Goal: Task Accomplishment & Management: Complete application form

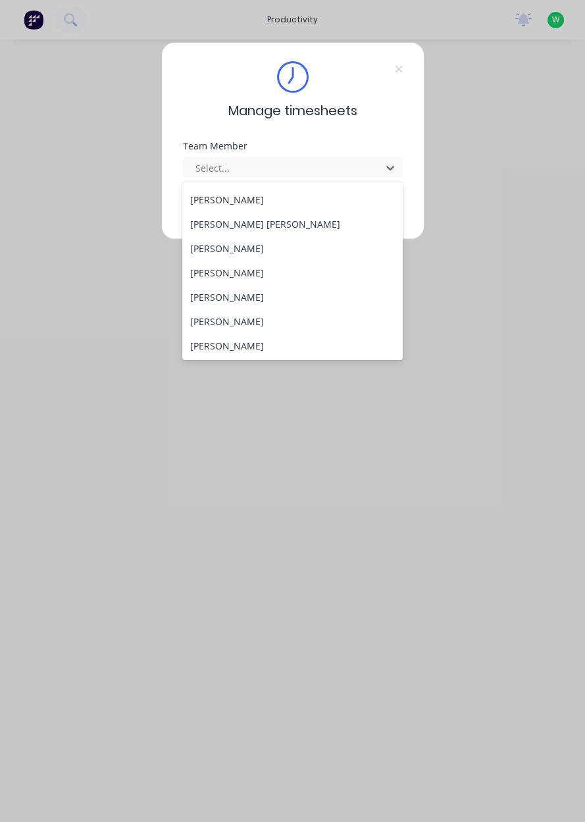
scroll to position [193, 0]
click at [215, 357] on div "Labour" at bounding box center [292, 369] width 221 height 24
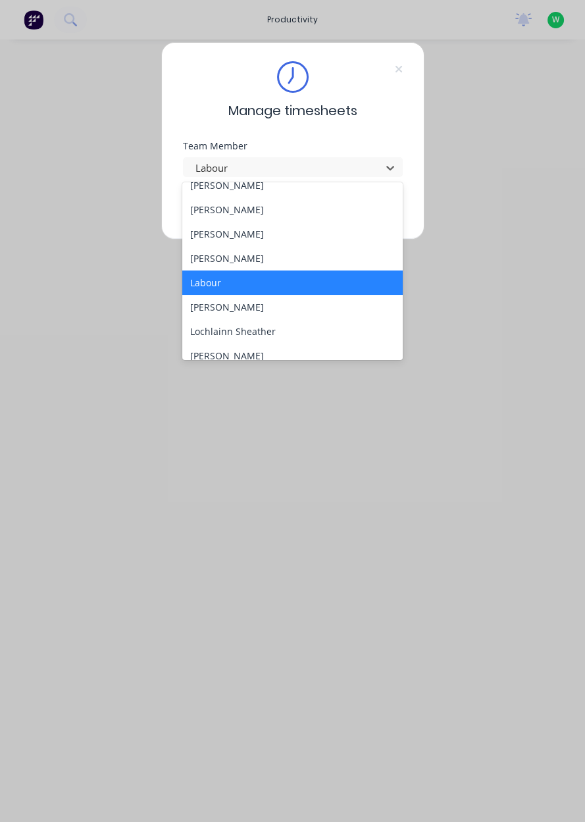
scroll to position [282, 0]
click at [253, 257] on div "[PERSON_NAME]" at bounding box center [292, 256] width 221 height 24
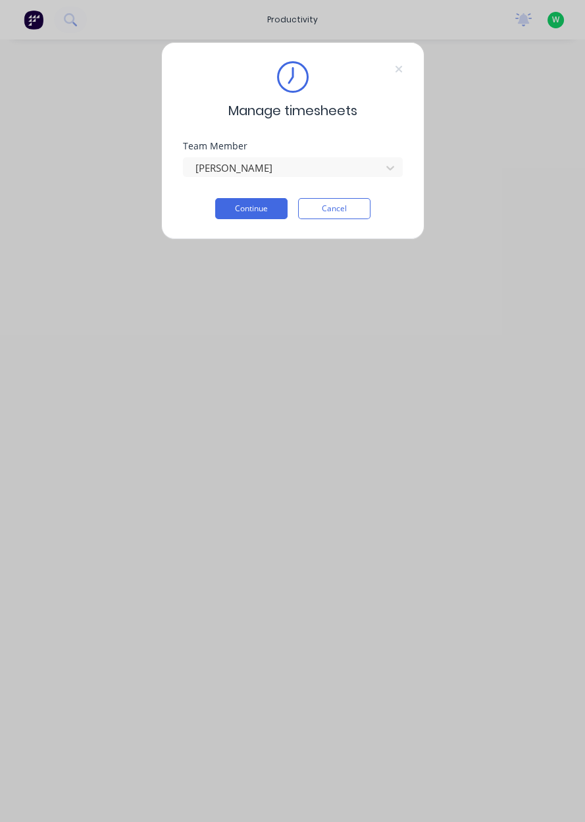
click at [255, 209] on button "Continue" at bounding box center [251, 208] width 72 height 21
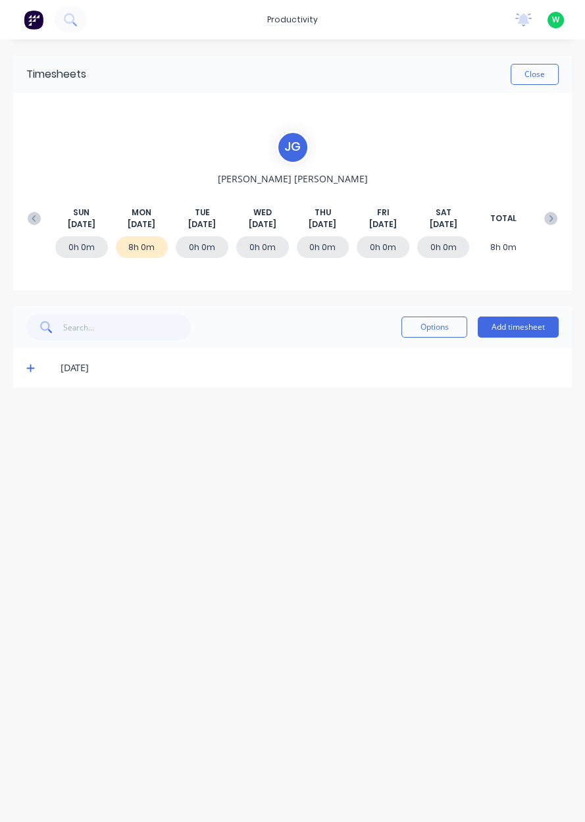
click at [525, 329] on button "Add timesheet" at bounding box center [518, 327] width 81 height 21
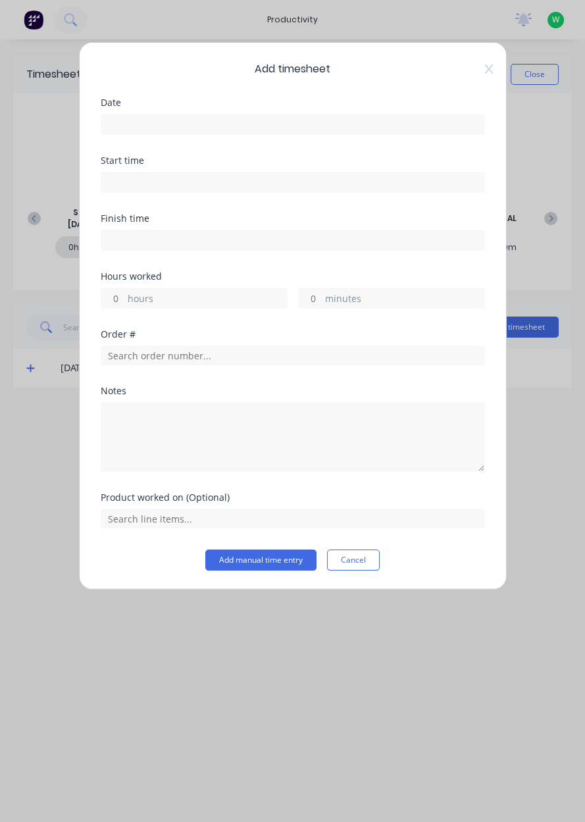
click at [208, 124] on input at bounding box center [292, 125] width 383 height 20
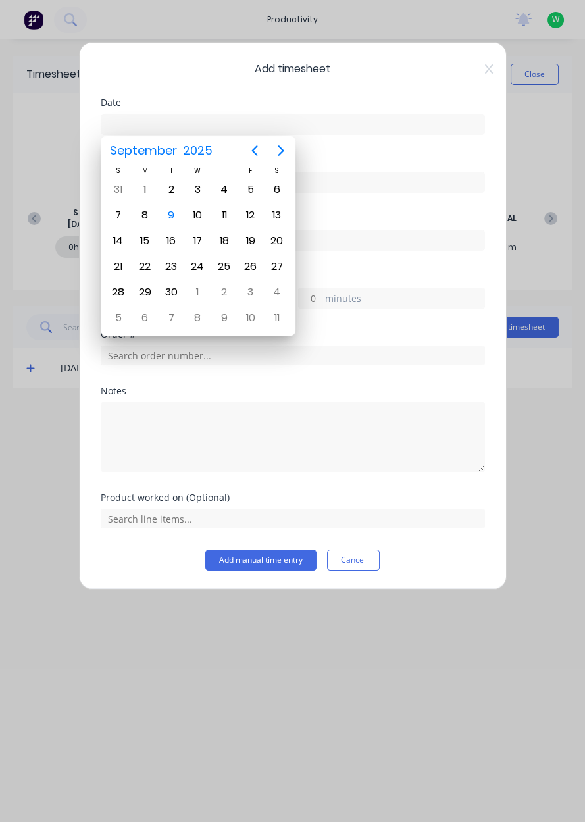
click at [146, 218] on div "8" at bounding box center [145, 215] width 20 height 20
type input "[DATE]"
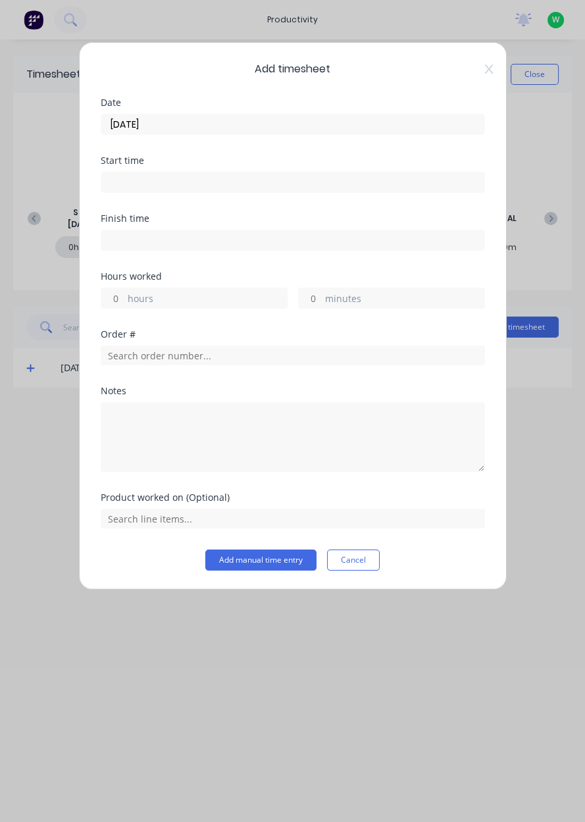
click at [196, 298] on label "hours" at bounding box center [207, 300] width 159 height 16
click at [124, 298] on input "hours" at bounding box center [112, 298] width 23 height 20
click at [176, 301] on label "hours" at bounding box center [207, 300] width 159 height 16
click at [124, 301] on input "hours" at bounding box center [112, 298] width 23 height 20
click at [180, 301] on label "hours" at bounding box center [207, 300] width 159 height 16
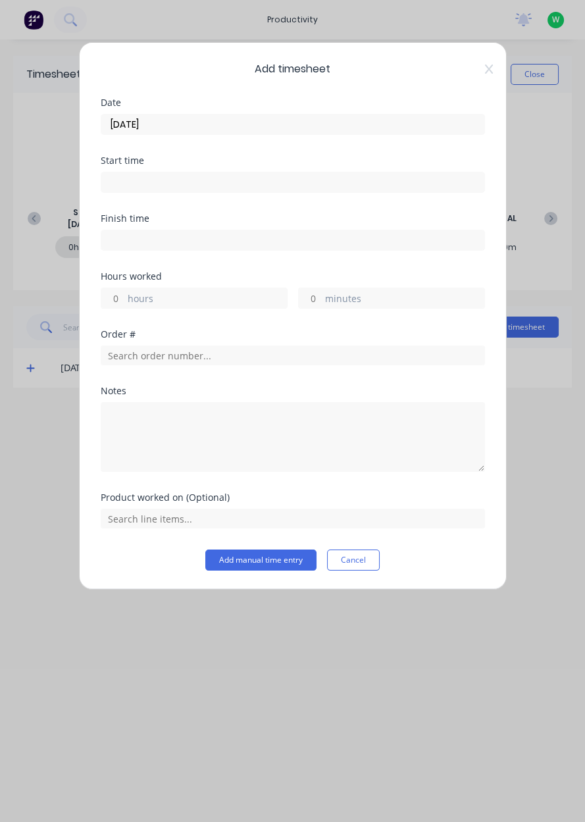
click at [124, 301] on input "hours" at bounding box center [112, 298] width 23 height 20
type input "8"
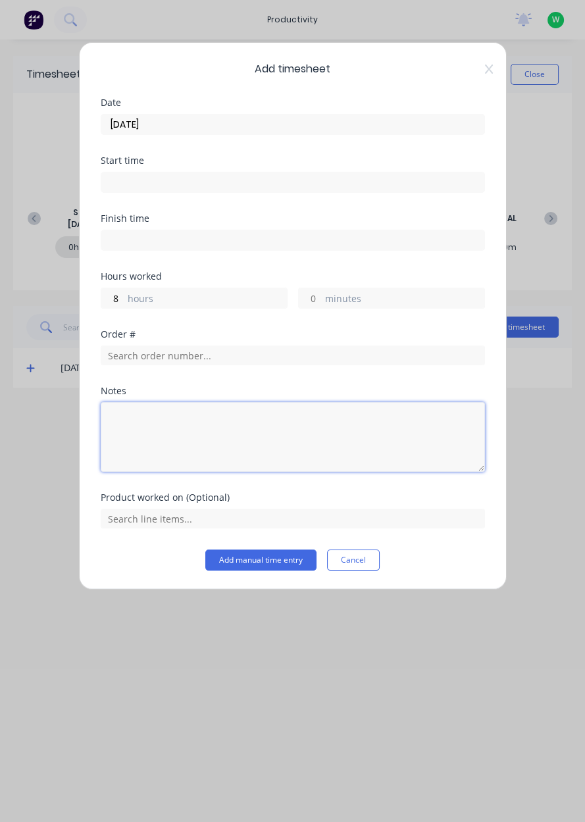
click at [235, 425] on textarea at bounding box center [293, 437] width 384 height 70
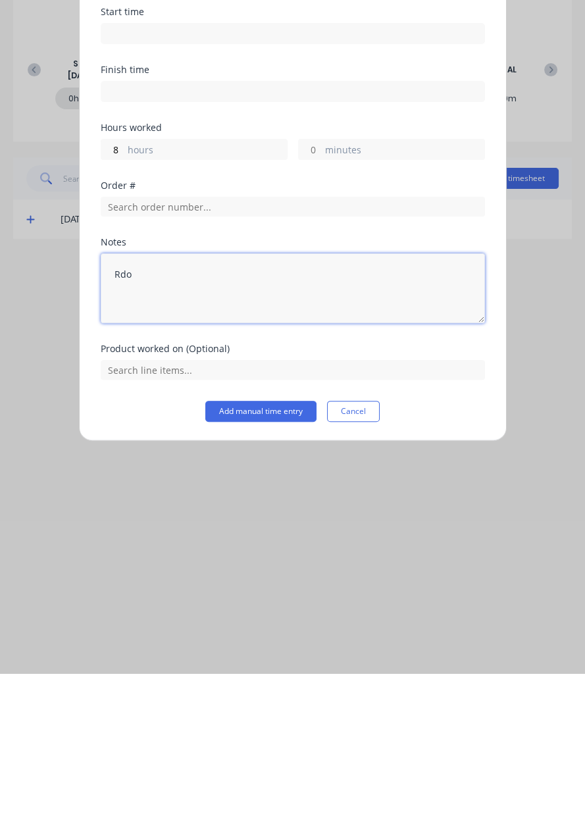
type textarea "Rdo"
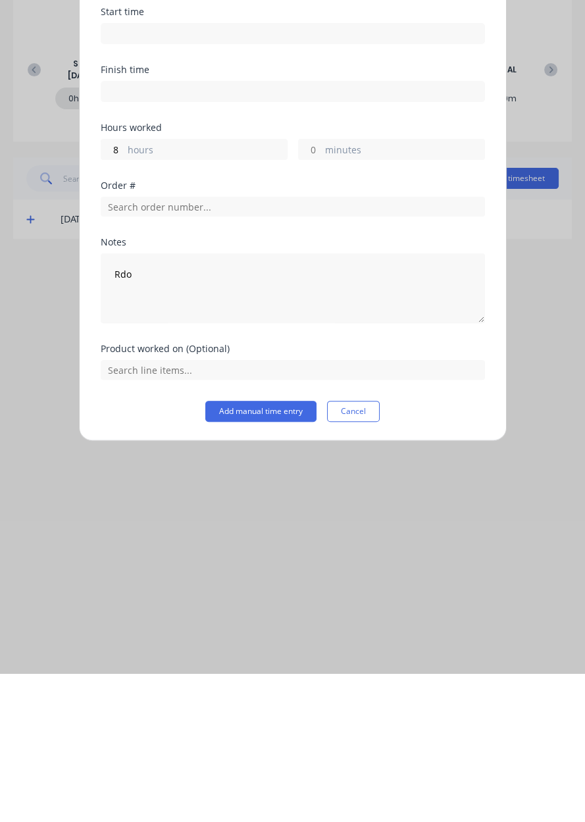
click at [261, 558] on button "Add manual time entry" at bounding box center [260, 560] width 111 height 21
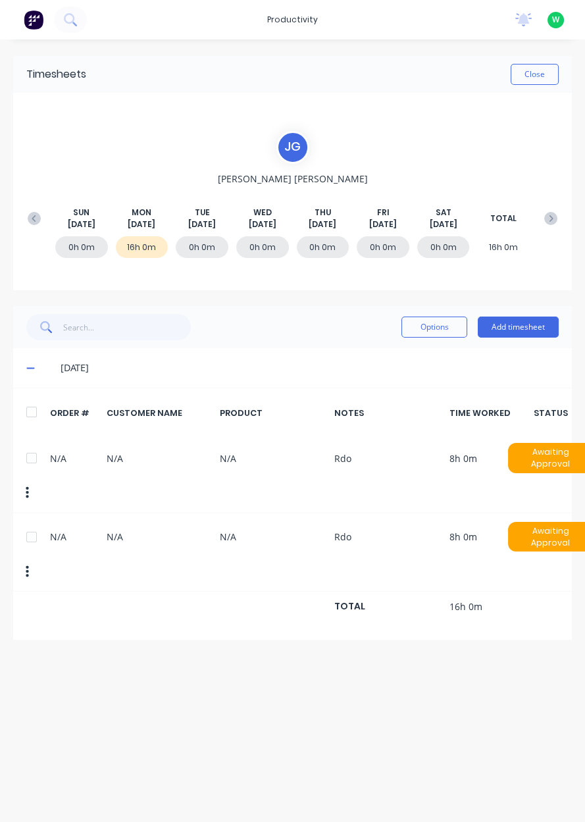
click at [377, 528] on div "N/A N/A N/A Rdo 8h 0m Awaiting Approval" at bounding box center [292, 552] width 559 height 78
click at [421, 547] on div "N/A N/A N/A Rdo 8h 0m Awaiting Approval" at bounding box center [292, 552] width 559 height 78
click at [449, 675] on div "Timesheets Close [PERSON_NAME][DATE] [DATE] [DATE] [DATE] [DATE] [DATE] [DATE] …" at bounding box center [292, 417] width 585 height 756
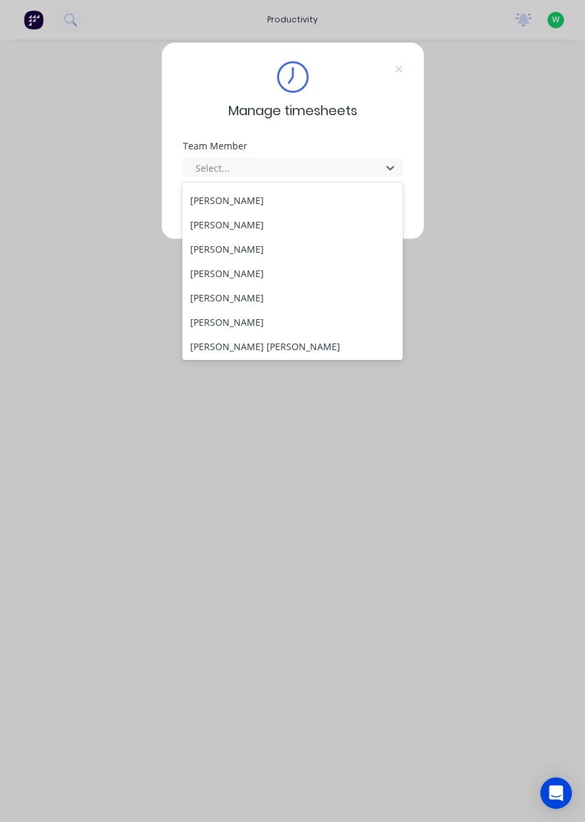
scroll to position [100, 0]
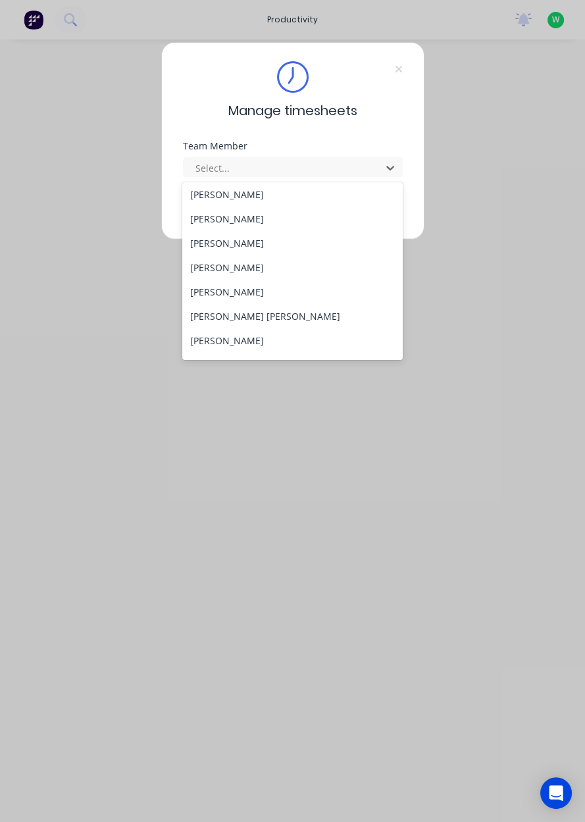
click at [218, 315] on div "[PERSON_NAME] [PERSON_NAME]" at bounding box center [292, 316] width 221 height 24
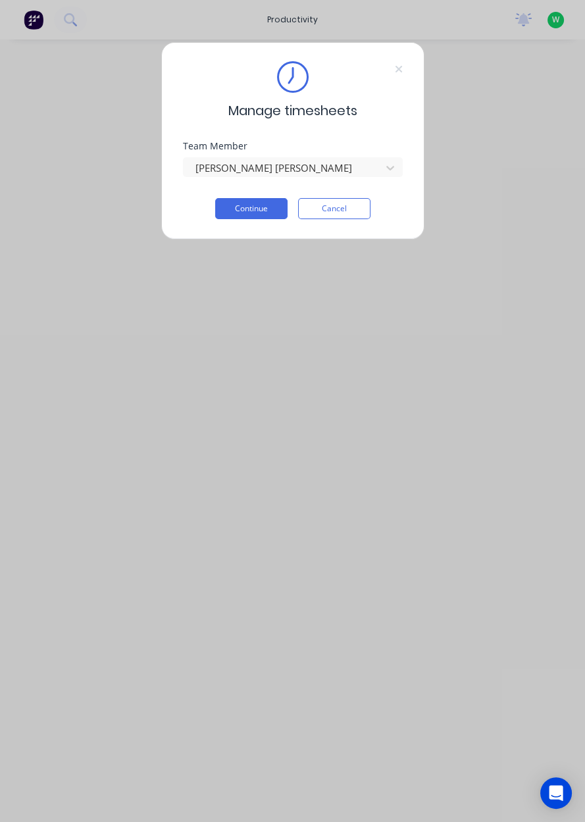
click at [250, 211] on button "Continue" at bounding box center [251, 208] width 72 height 21
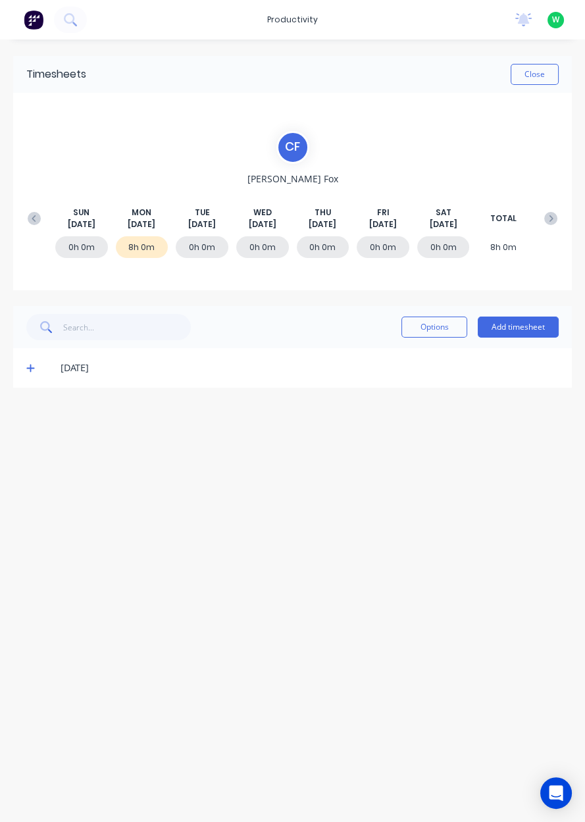
click at [532, 325] on button "Add timesheet" at bounding box center [518, 327] width 81 height 21
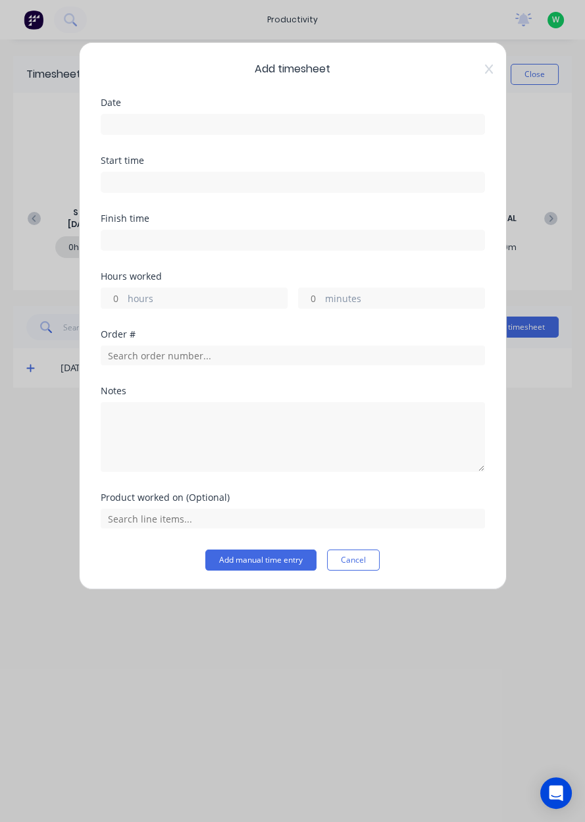
click at [309, 120] on input at bounding box center [292, 125] width 383 height 20
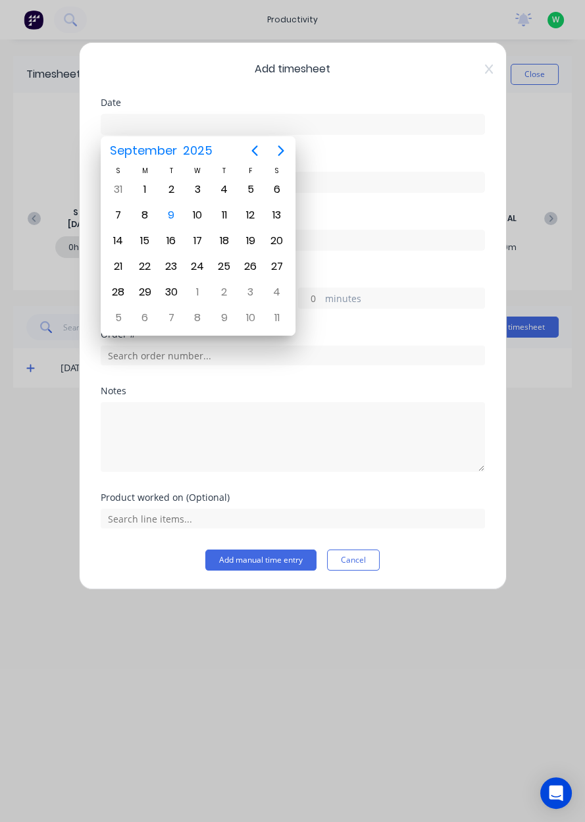
click at [171, 218] on div "9" at bounding box center [171, 215] width 20 height 20
type input "09/09/2025"
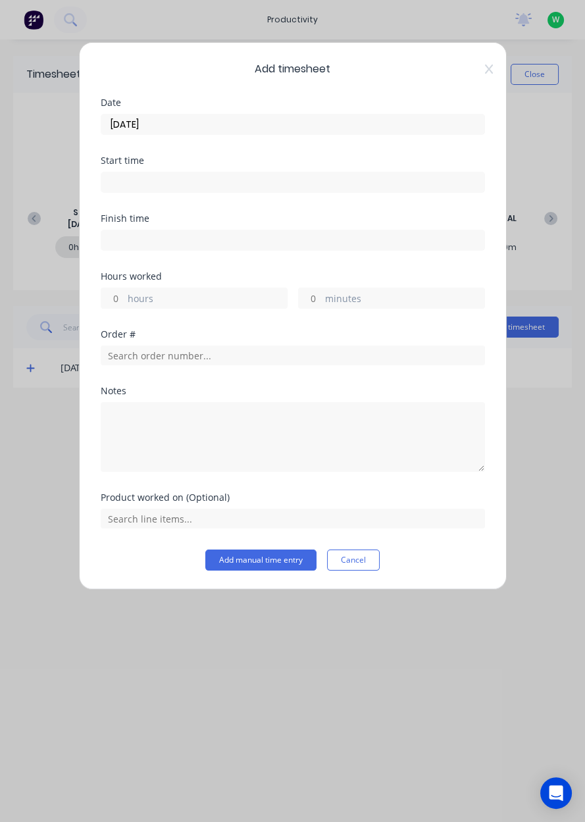
click at [492, 69] on icon at bounding box center [489, 69] width 8 height 11
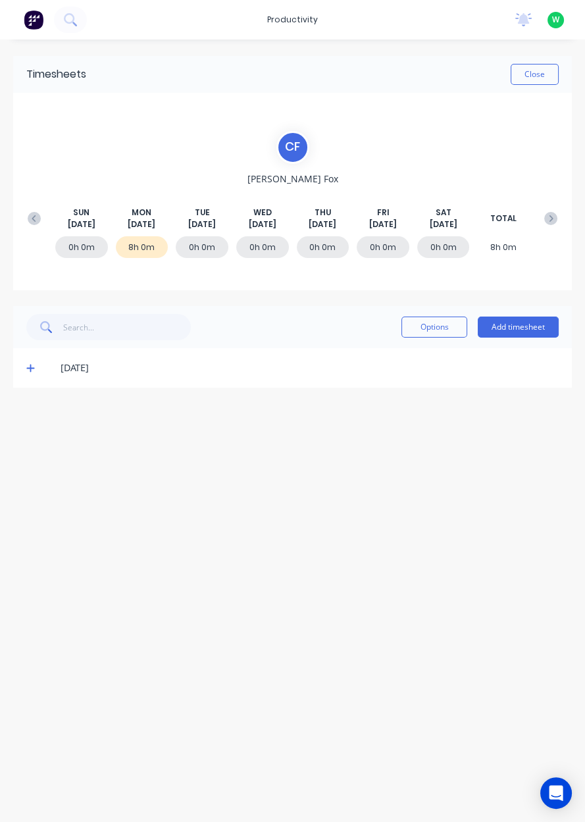
click at [150, 247] on div "8h 0m" at bounding box center [142, 247] width 53 height 22
click at [30, 370] on icon at bounding box center [30, 369] width 8 height 8
